Goal: Information Seeking & Learning: Learn about a topic

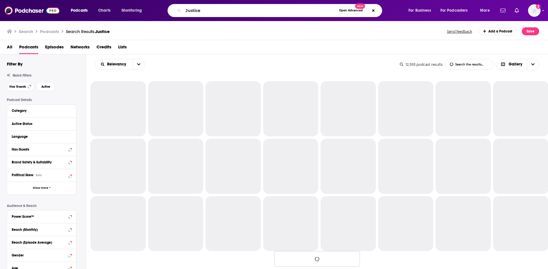
click at [104, 26] on div "Podcasts Charts Monitoring Justice Open Advanced New For Business For Podcaster…" at bounding box center [274, 134] width 548 height 269
type input "Happier with [PERSON_NAME]"
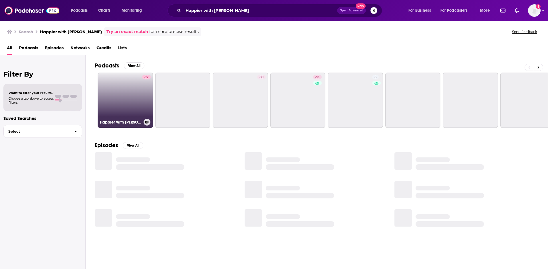
click at [121, 96] on link "82 Happier with [PERSON_NAME]" at bounding box center [125, 100] width 55 height 55
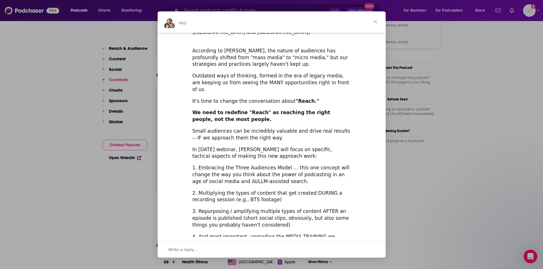
scroll to position [665, 0]
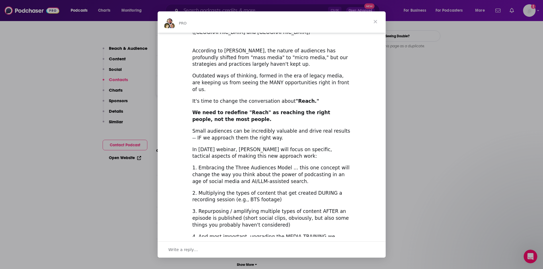
click at [377, 22] on span "Close" at bounding box center [375, 21] width 21 height 21
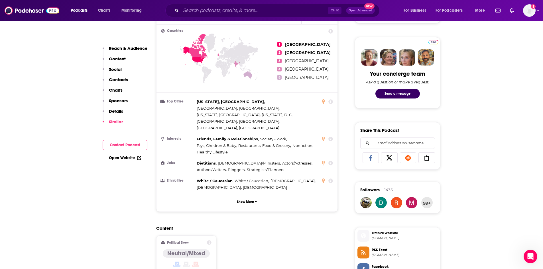
scroll to position [253, 0]
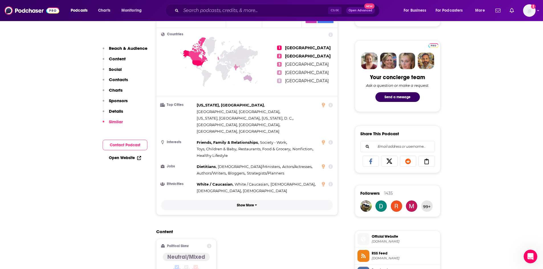
click at [233, 200] on button "Show More" at bounding box center [247, 205] width 172 height 11
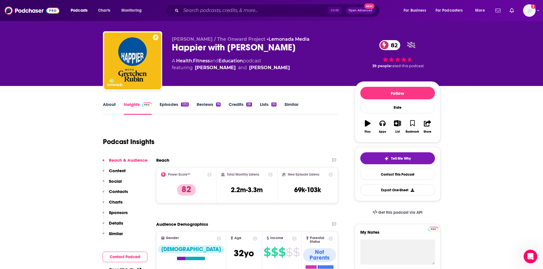
scroll to position [0, 0]
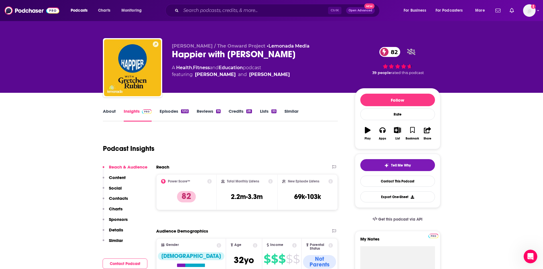
click at [115, 228] on p "Details" at bounding box center [116, 230] width 14 height 5
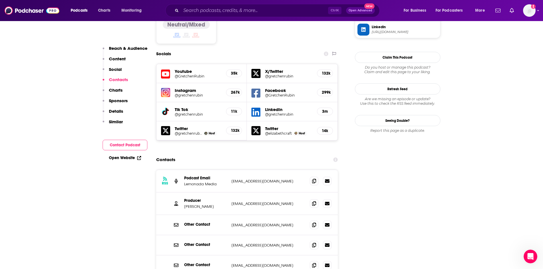
scroll to position [486, 0]
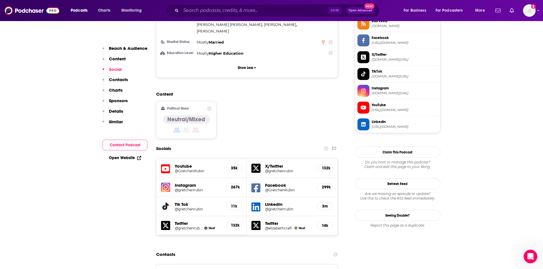
click at [188, 164] on h5 "Youtube" at bounding box center [198, 166] width 47 height 5
click at [239, 165] on div "35k" at bounding box center [234, 169] width 16 height 8
